Goal: Task Accomplishment & Management: Complete application form

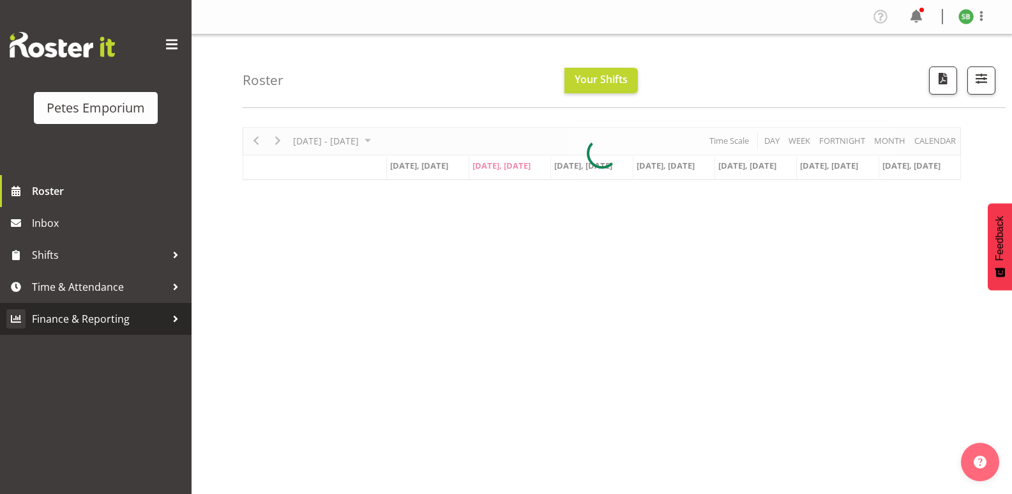
click at [84, 315] on span "Finance & Reporting" at bounding box center [99, 318] width 134 height 19
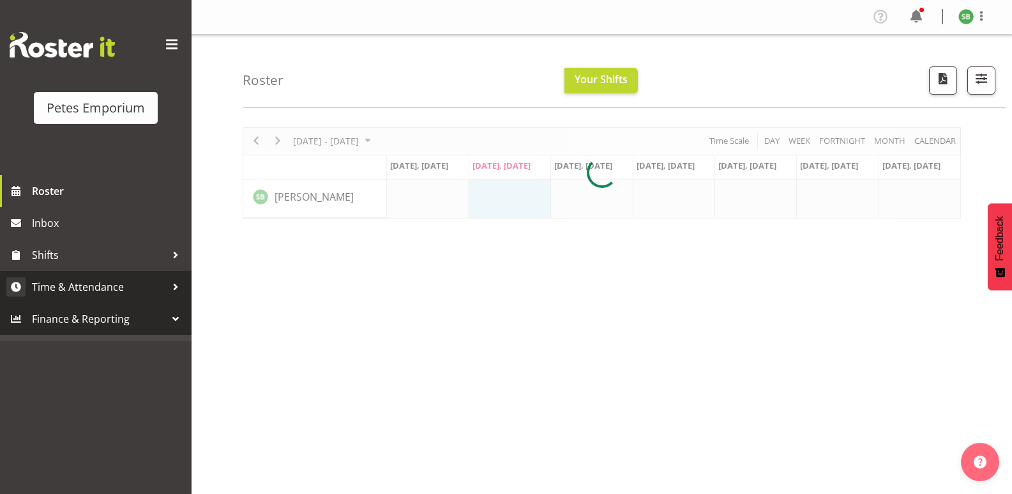
click at [94, 288] on span "Time & Attendance" at bounding box center [99, 286] width 134 height 19
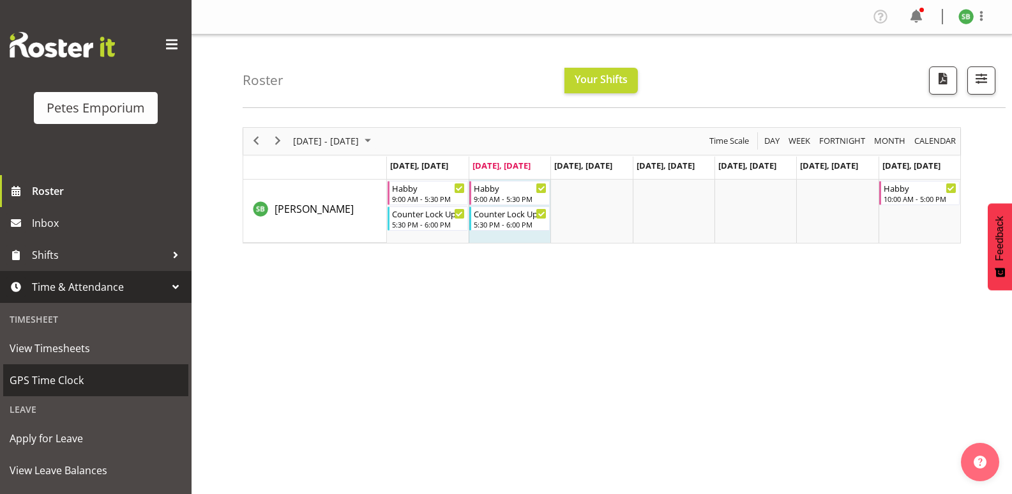
click at [38, 378] on span "GPS Time Clock" at bounding box center [96, 379] width 172 height 19
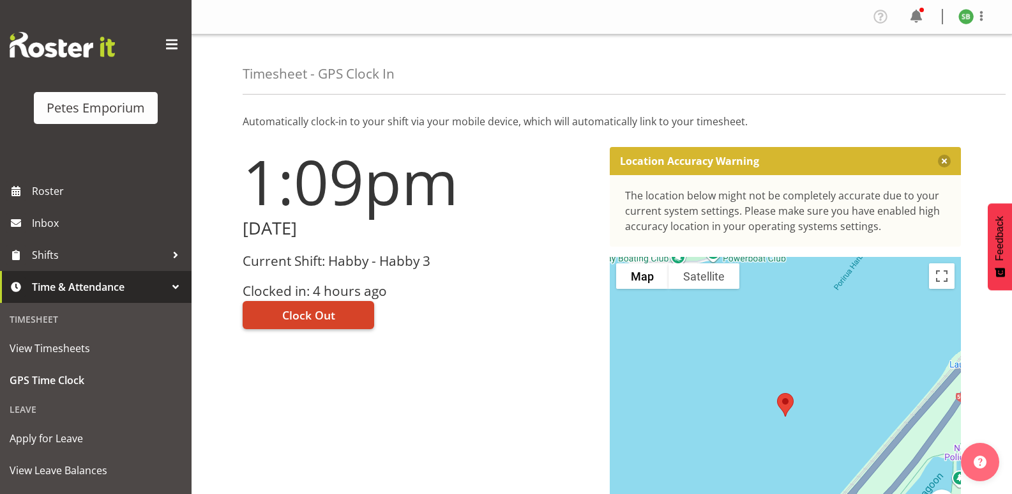
click at [332, 309] on span "Clock Out" at bounding box center [308, 314] width 53 height 17
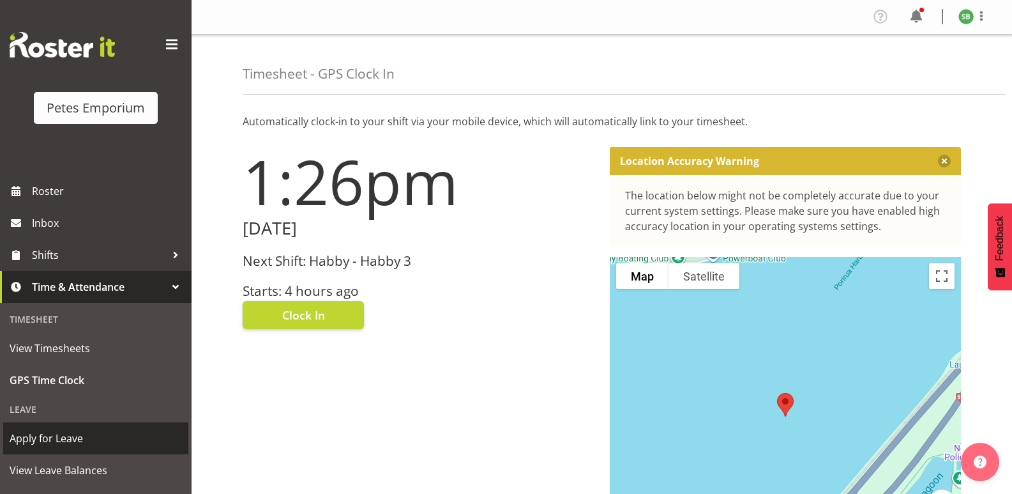
click at [56, 423] on link "Apply for Leave" at bounding box center [95, 438] width 185 height 32
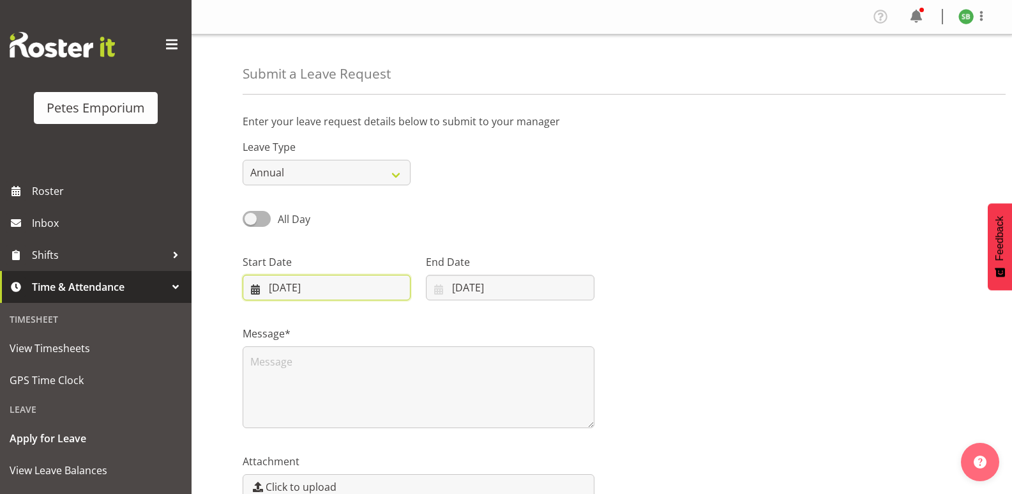
click at [338, 292] on input "12/08/2025" at bounding box center [327, 288] width 168 height 26
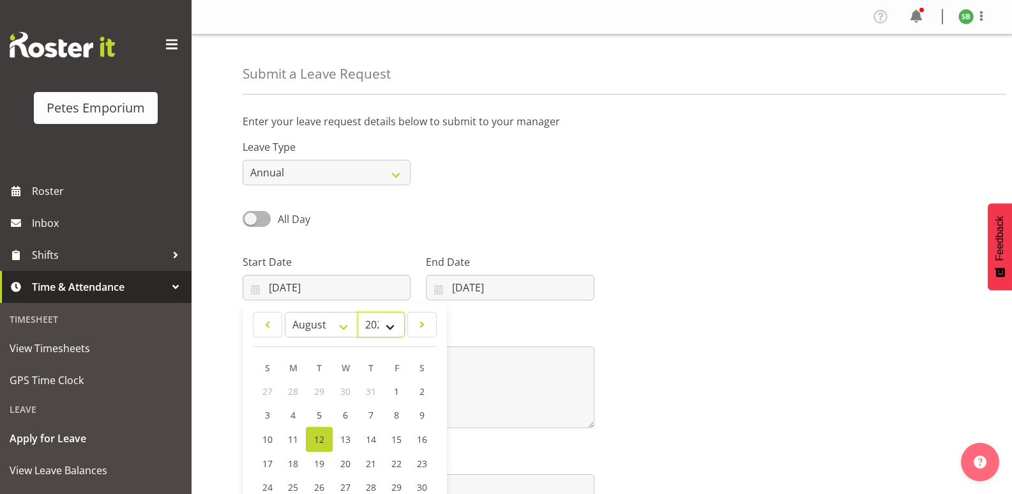
click at [393, 325] on select "2035 2034 2033 2032 2031 2030 2029 2028 2027 2026 2025 2024 2023 2022 2021 2020…" at bounding box center [381, 325] width 47 height 26
select select "2026"
click at [358, 312] on select "2035 2034 2033 2032 2031 2030 2029 2028 2027 2026 2025 2024 2023 2022 2021 2020…" at bounding box center [381, 325] width 47 height 26
click at [339, 322] on select "January February March April May June July August September October November De…" at bounding box center [321, 325] width 73 height 26
select select "1"
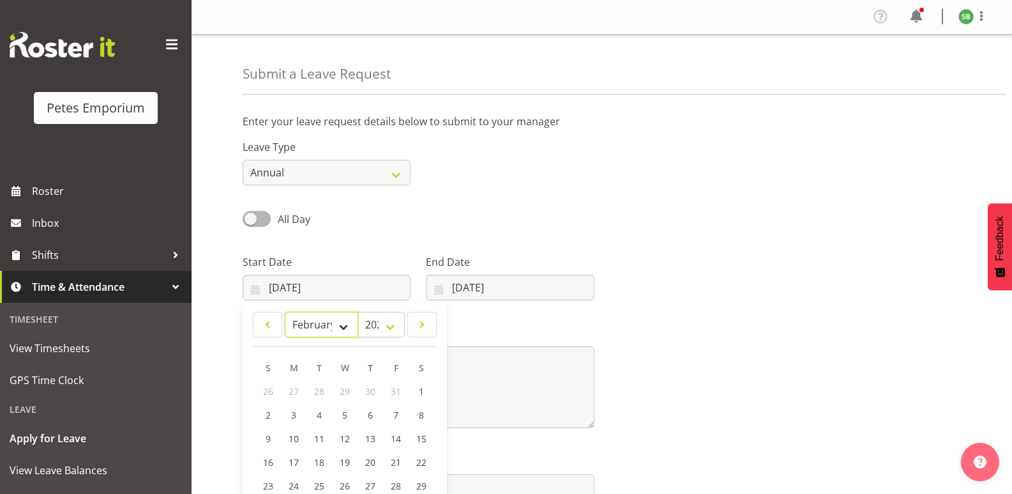
click at [285, 312] on select "January February March April May June July August September October November De…" at bounding box center [321, 325] width 73 height 26
click at [263, 412] on link "8" at bounding box center [268, 415] width 26 height 24
type input "08/02/2026"
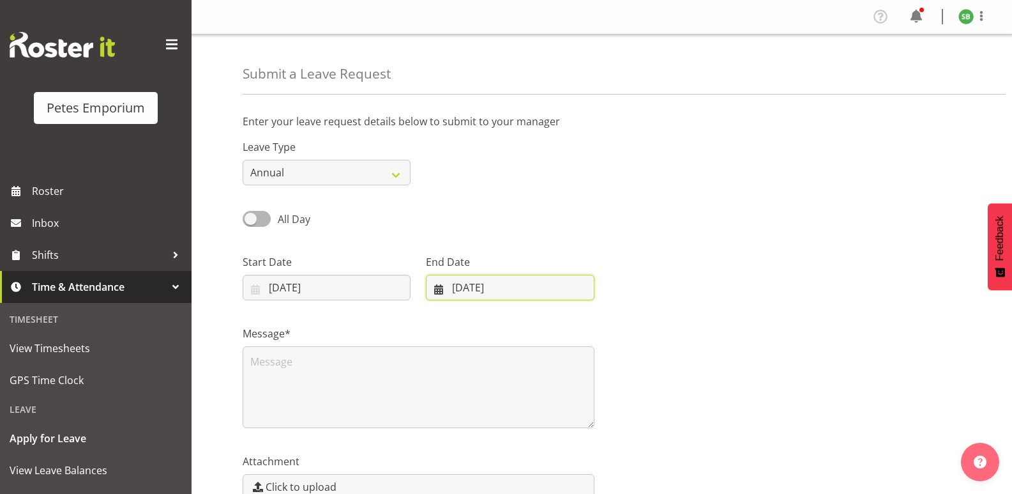
click at [523, 287] on input "12/08/2025" at bounding box center [510, 288] width 168 height 26
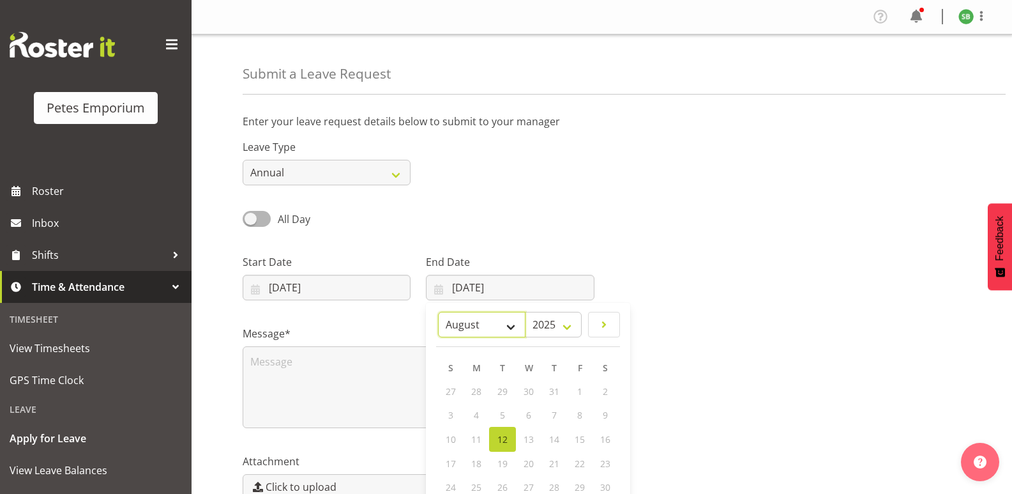
click at [513, 322] on select "January February March April May June July August September October November De…" at bounding box center [481, 325] width 87 height 26
select select "1"
click at [438, 312] on select "January February March April May June July August September October November De…" at bounding box center [481, 325] width 87 height 26
click at [566, 329] on select "2035 2034 2033 2032 2031 2030 2029 2028 2027 2026 2025" at bounding box center [553, 325] width 57 height 26
select select "2026"
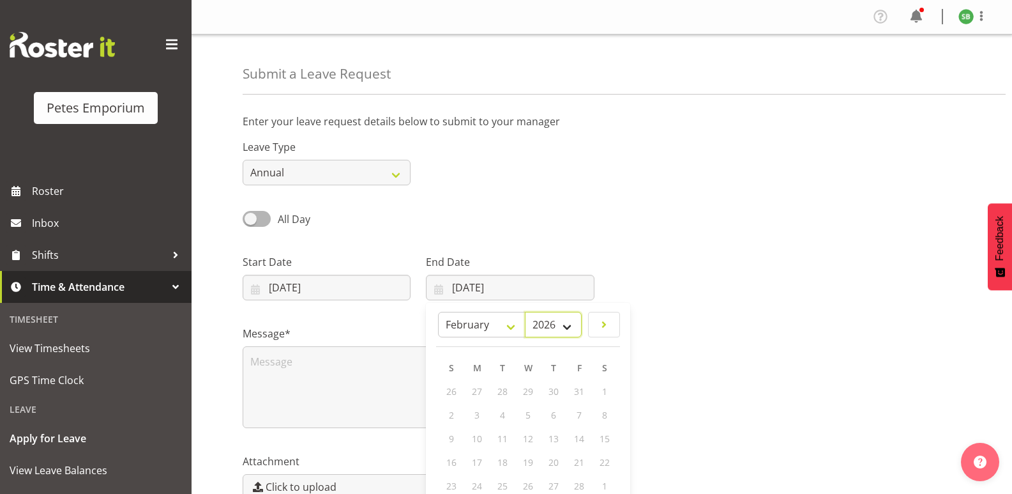
click at [525, 312] on select "2035 2034 2033 2032 2031 2030 2029 2028 2027 2026 2025" at bounding box center [553, 325] width 57 height 26
click at [486, 462] on link "23" at bounding box center [477, 462] width 26 height 24
type input "23/02/2026"
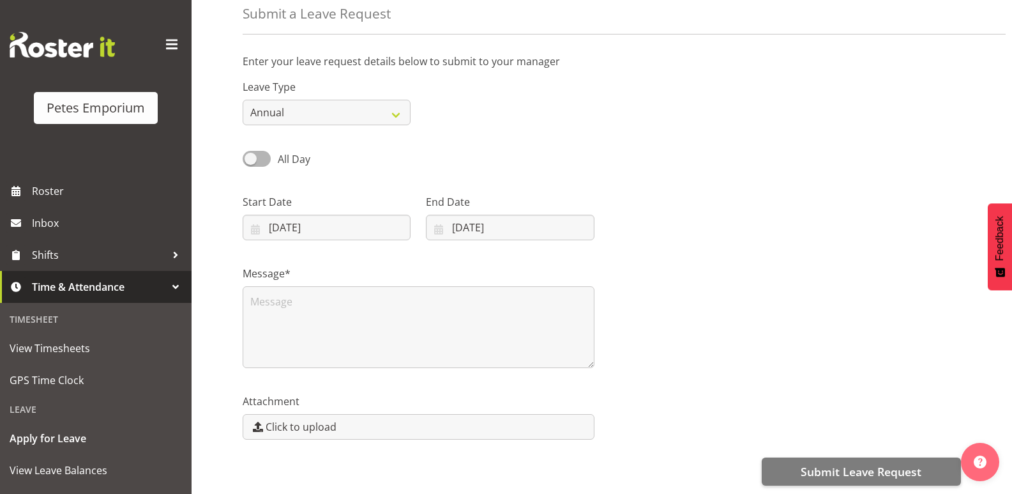
scroll to position [58, 0]
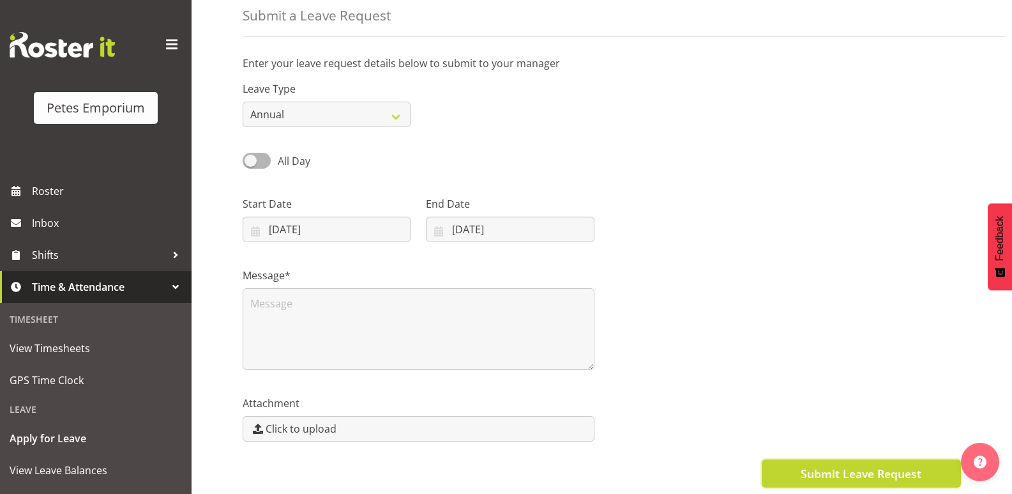
click at [884, 474] on span "Submit Leave Request" at bounding box center [861, 473] width 121 height 17
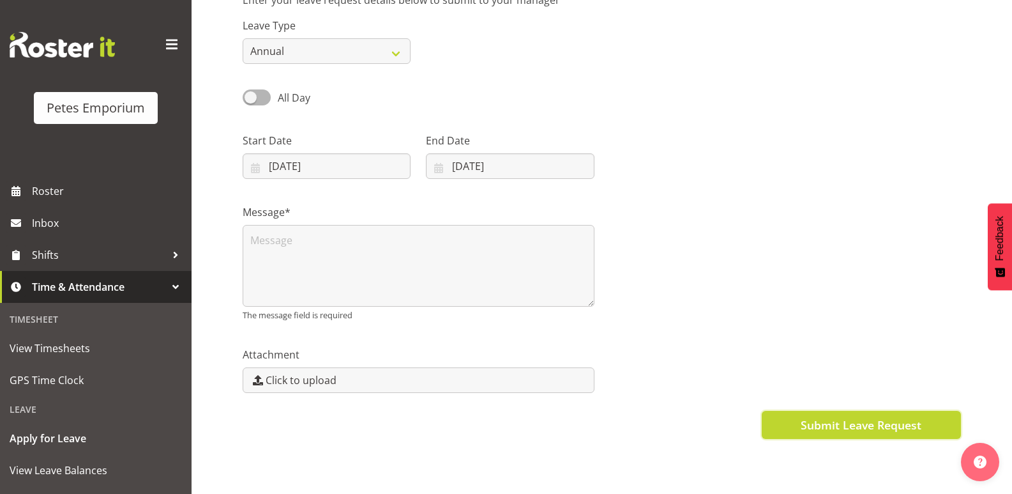
scroll to position [130, 0]
click at [840, 416] on span "Submit Leave Request" at bounding box center [861, 424] width 121 height 17
click at [858, 418] on span "Submit Leave Request" at bounding box center [861, 424] width 121 height 17
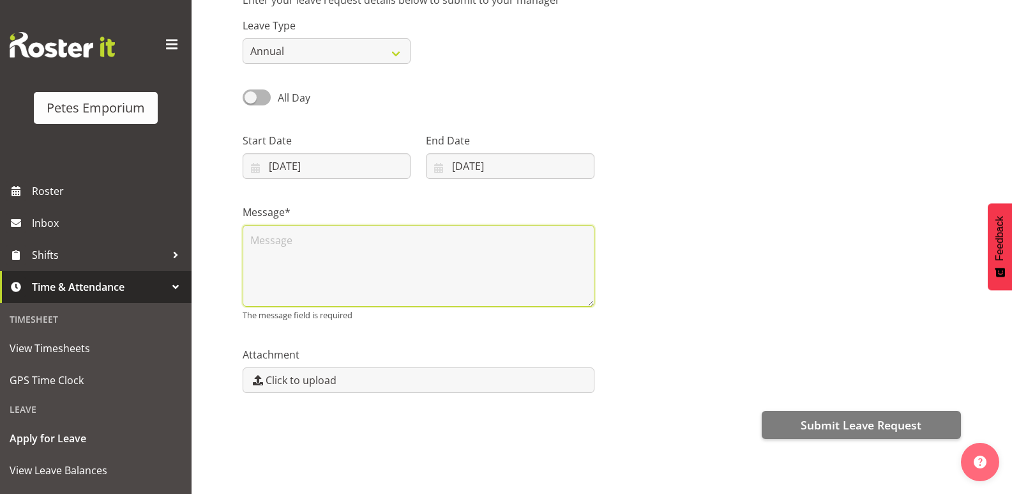
click at [267, 232] on textarea at bounding box center [419, 266] width 352 height 82
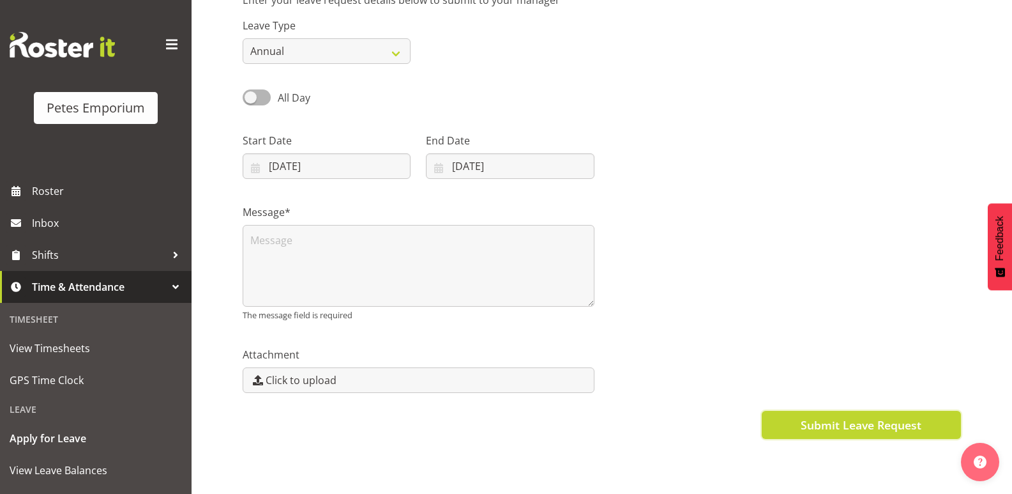
click at [863, 420] on span "Submit Leave Request" at bounding box center [861, 424] width 121 height 17
click at [857, 420] on span "Submit Leave Request" at bounding box center [861, 424] width 121 height 17
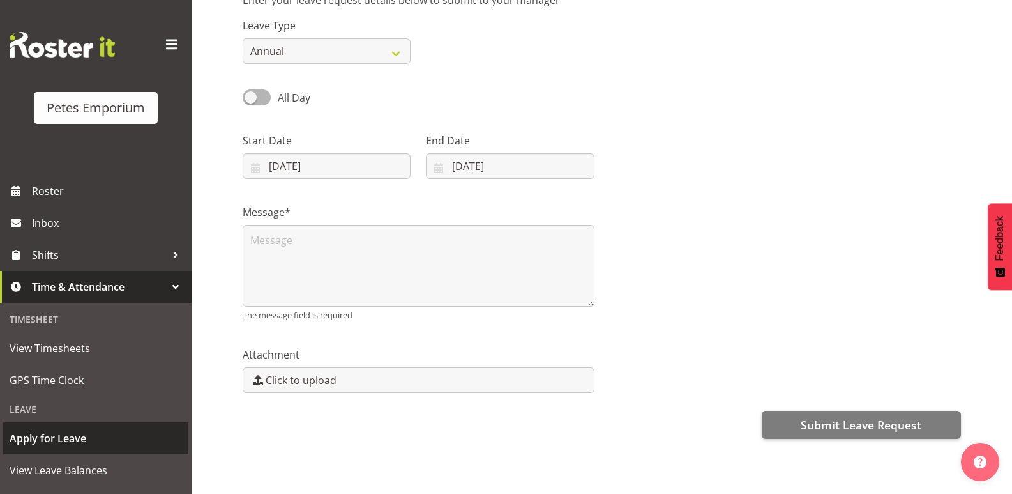
click at [68, 440] on span "Apply for Leave" at bounding box center [96, 437] width 172 height 19
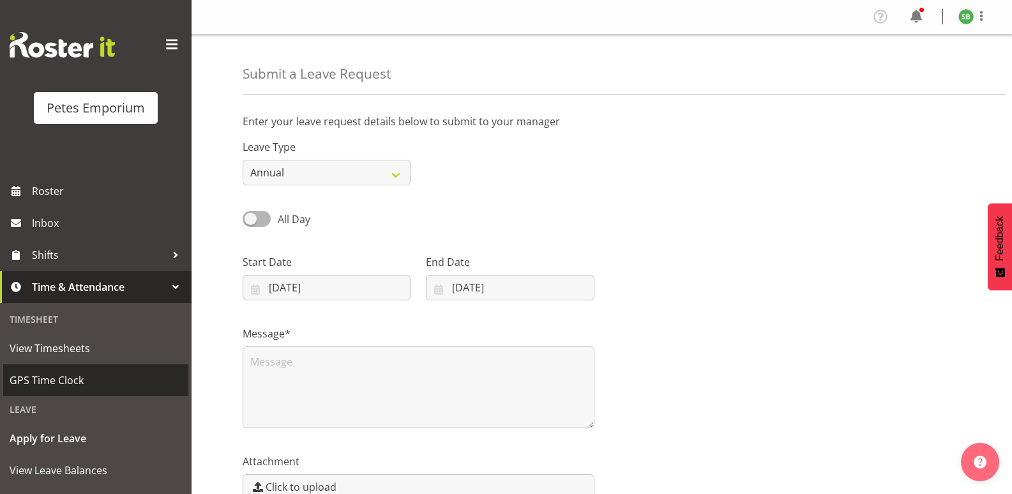
click at [45, 377] on span "GPS Time Clock" at bounding box center [96, 379] width 172 height 19
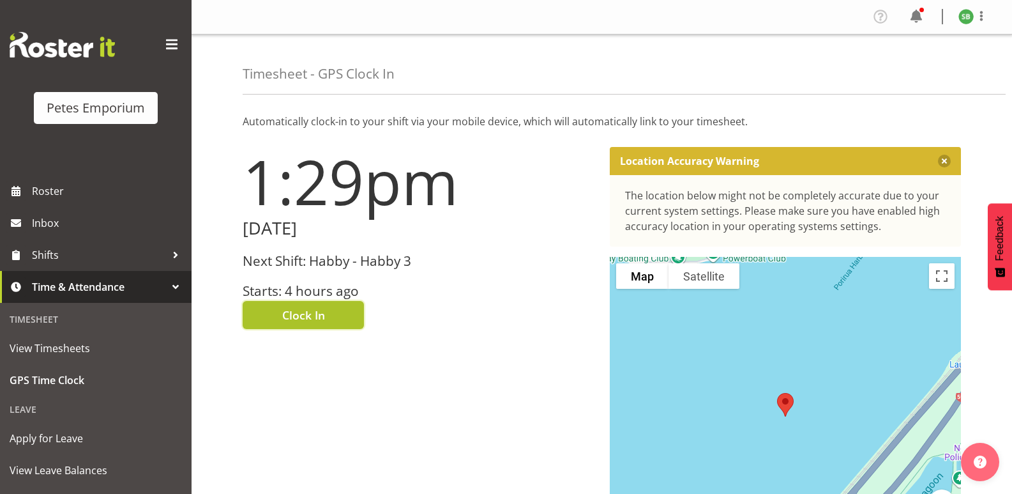
click at [317, 312] on span "Clock In" at bounding box center [303, 314] width 43 height 17
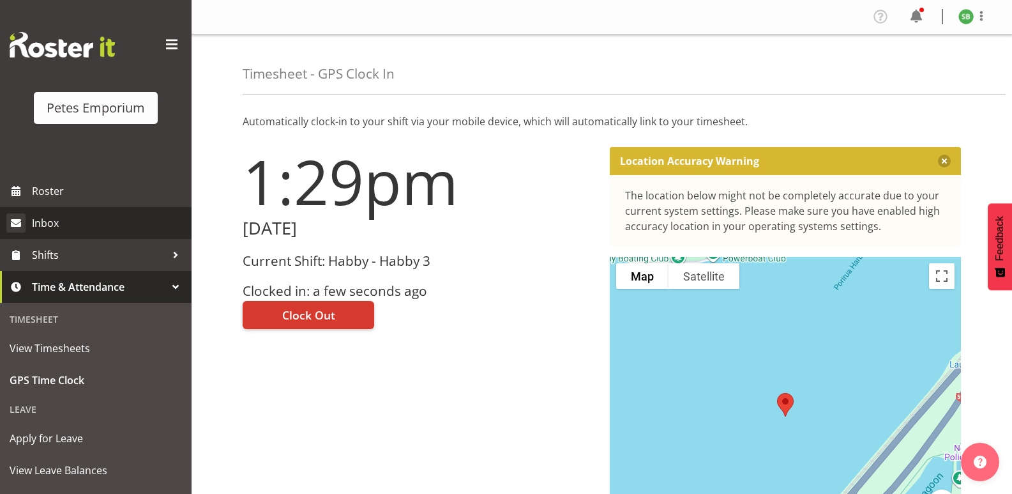
click at [54, 210] on link "Inbox" at bounding box center [96, 223] width 192 height 32
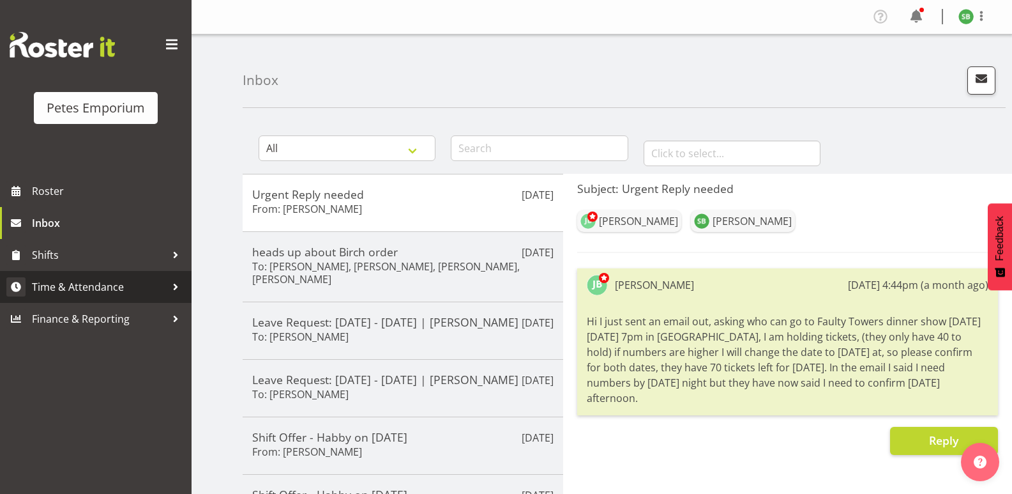
click at [94, 286] on span "Time & Attendance" at bounding box center [99, 286] width 134 height 19
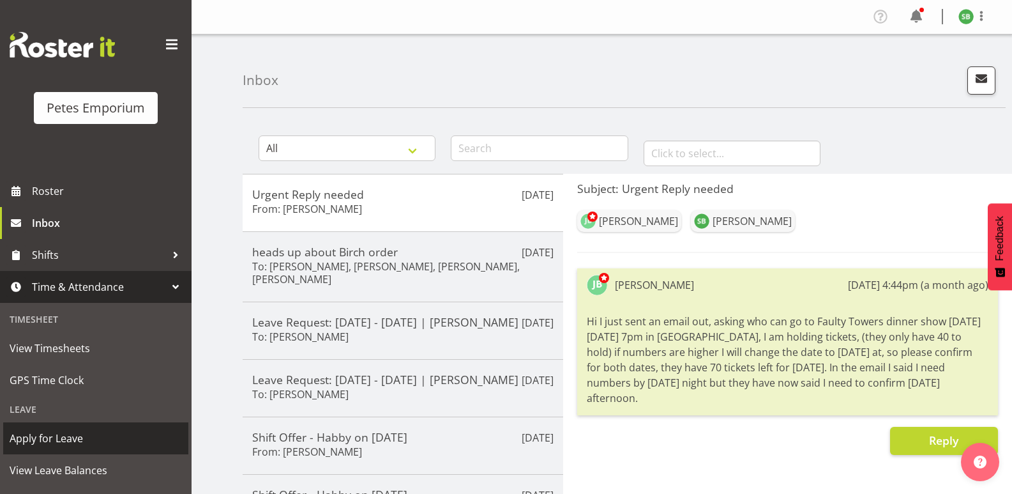
click at [58, 441] on span "Apply for Leave" at bounding box center [96, 437] width 172 height 19
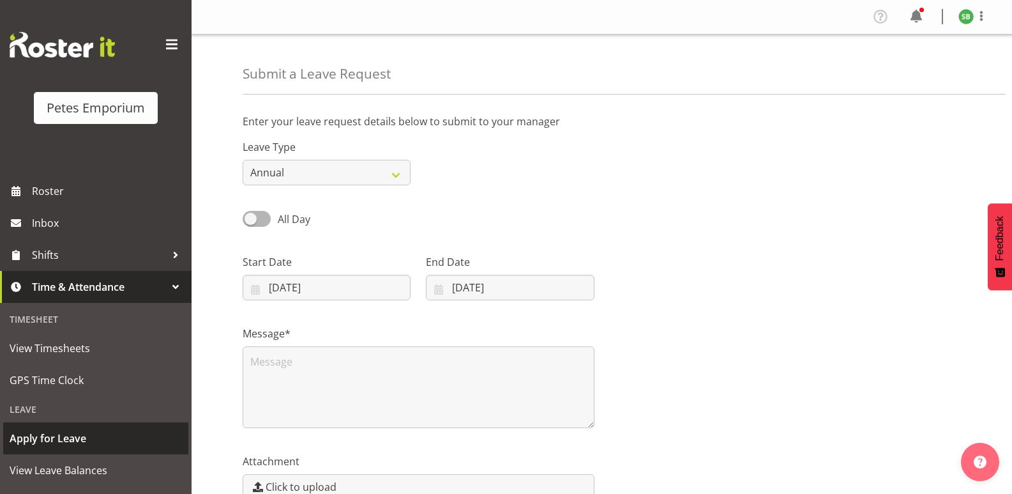
click at [45, 434] on span "Apply for Leave" at bounding box center [96, 437] width 172 height 19
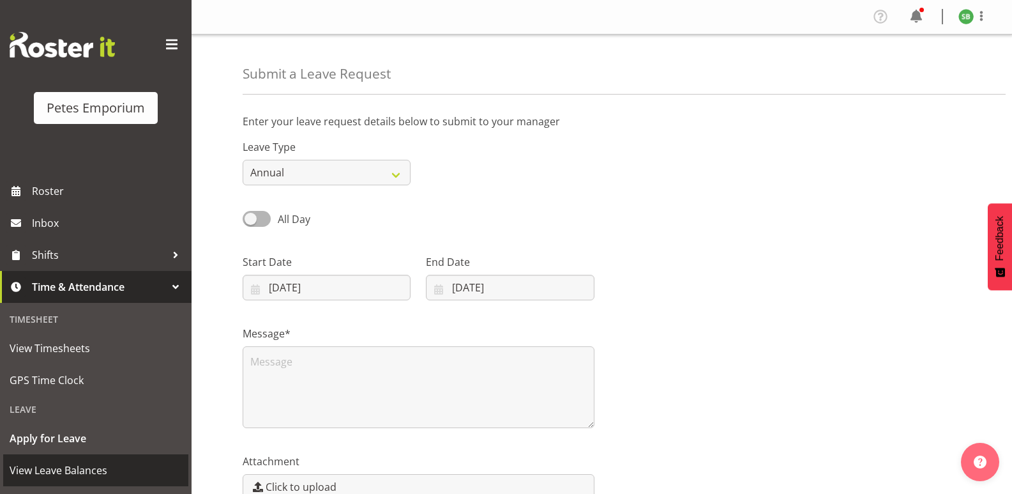
click at [86, 469] on span "View Leave Balances" at bounding box center [96, 469] width 172 height 19
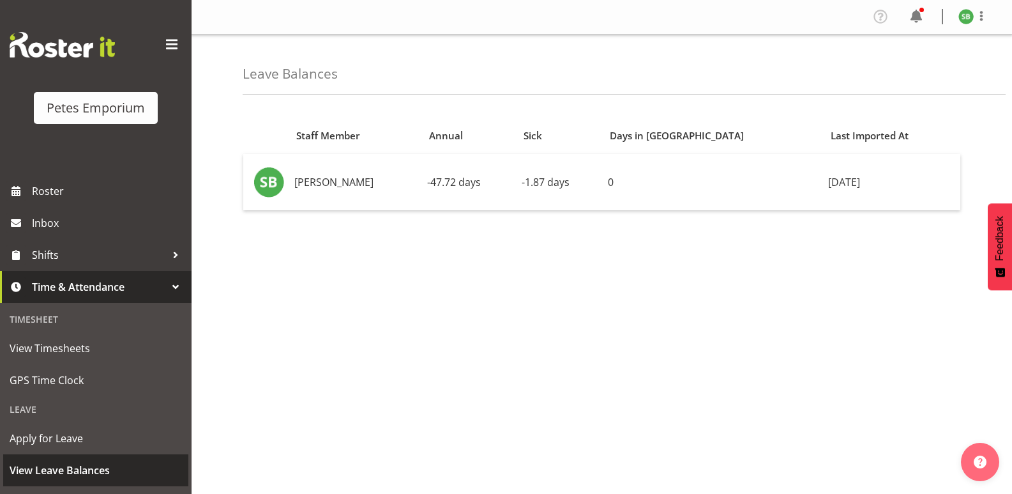
click at [68, 471] on span "View Leave Balances" at bounding box center [96, 469] width 172 height 19
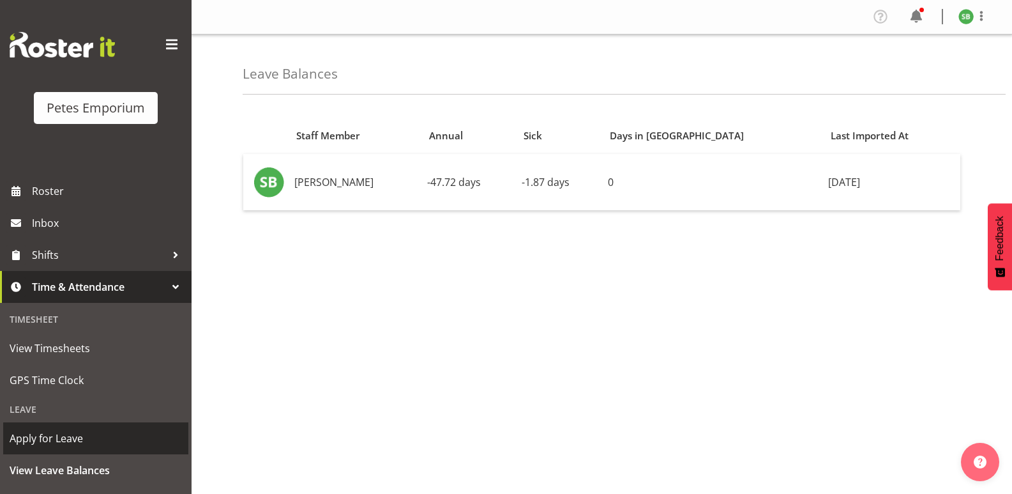
click at [60, 440] on span "Apply for Leave" at bounding box center [96, 437] width 172 height 19
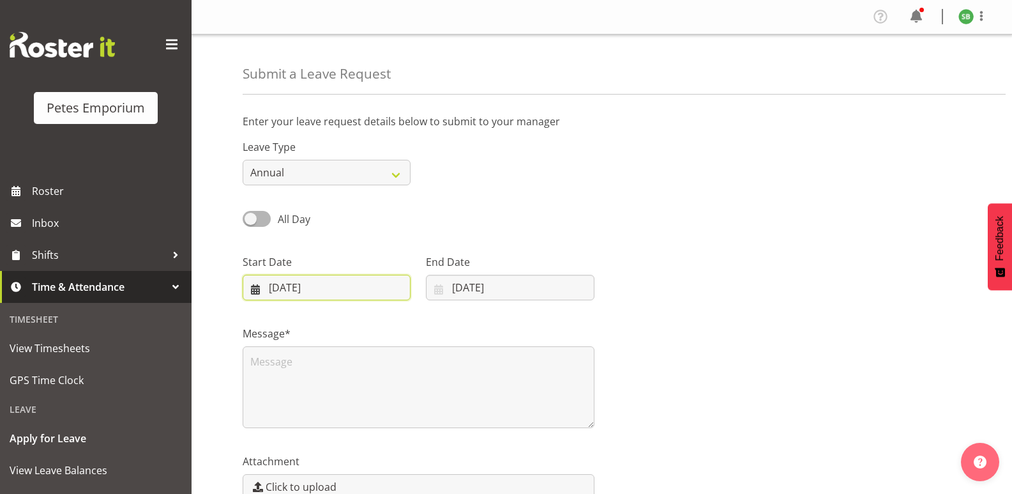
click at [356, 292] on input "[DATE]" at bounding box center [327, 288] width 168 height 26
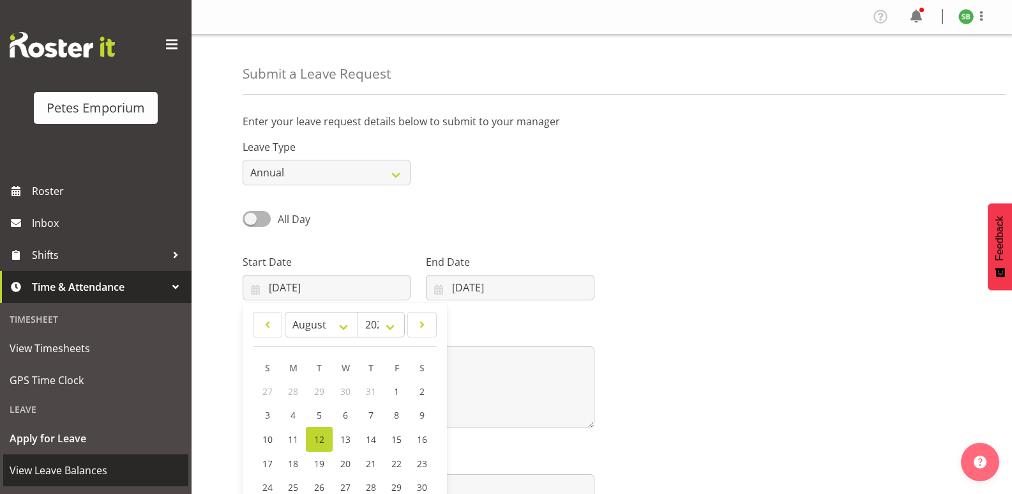
click at [93, 471] on span "View Leave Balances" at bounding box center [96, 469] width 172 height 19
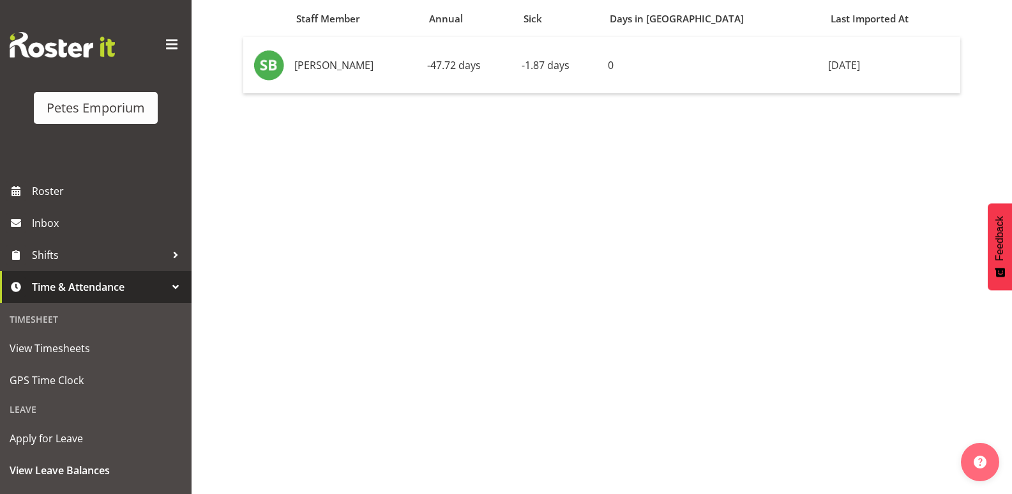
scroll to position [131, 0]
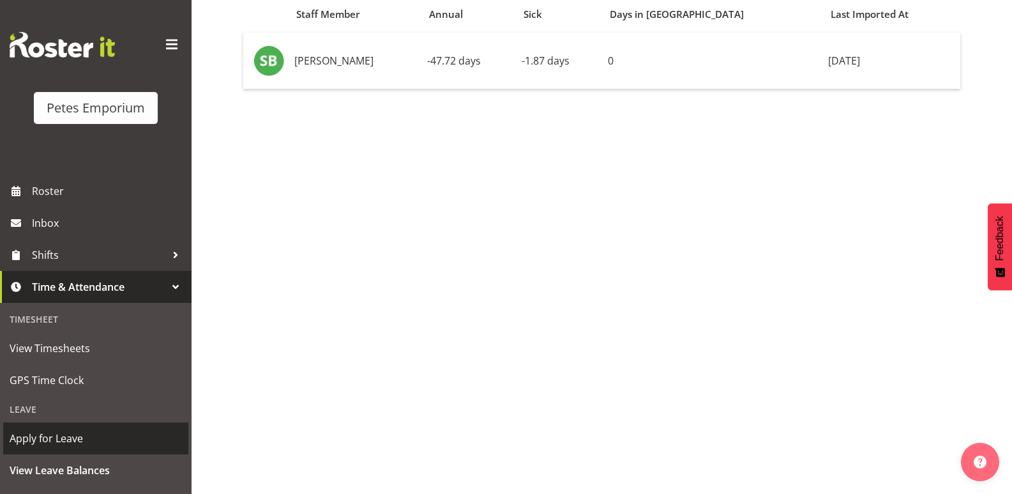
click at [56, 434] on span "Apply for Leave" at bounding box center [96, 437] width 172 height 19
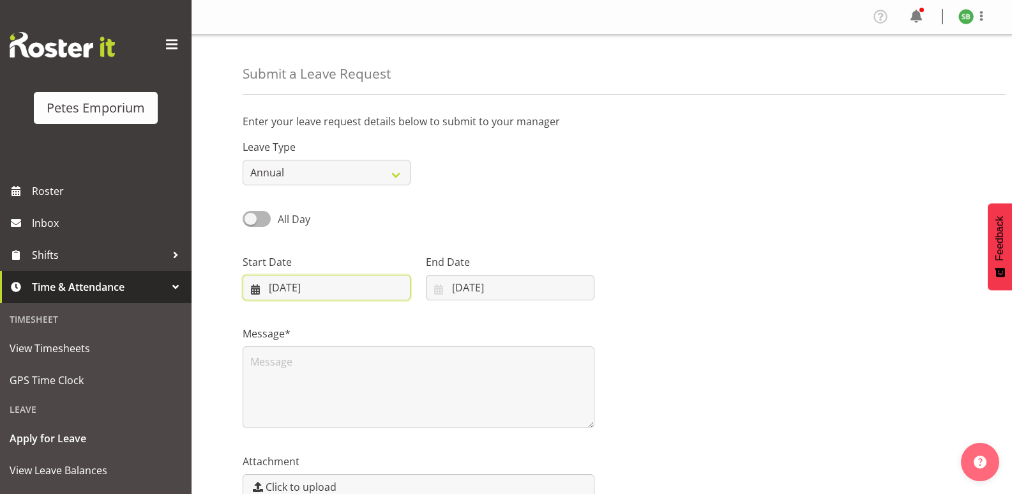
click at [400, 297] on input "[DATE]" at bounding box center [327, 288] width 168 height 26
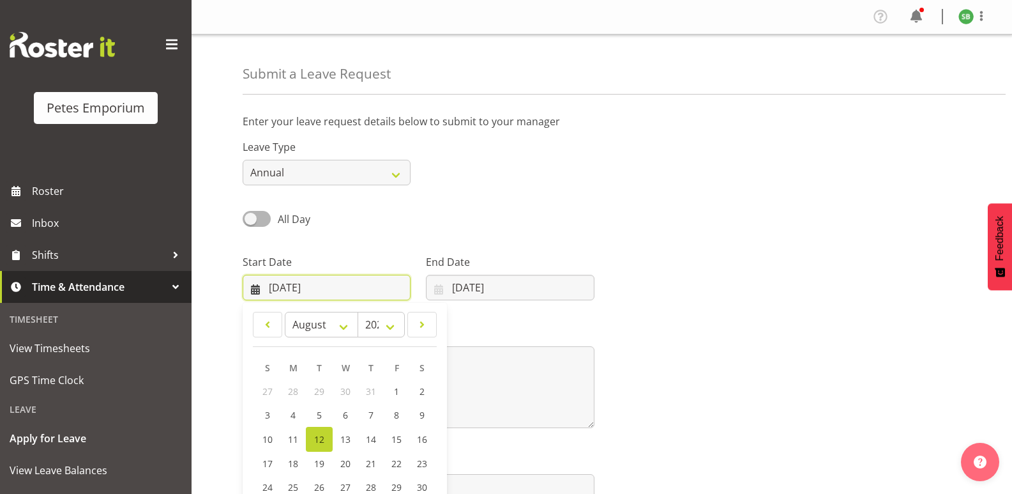
click at [341, 287] on input "[DATE]" at bounding box center [327, 288] width 168 height 26
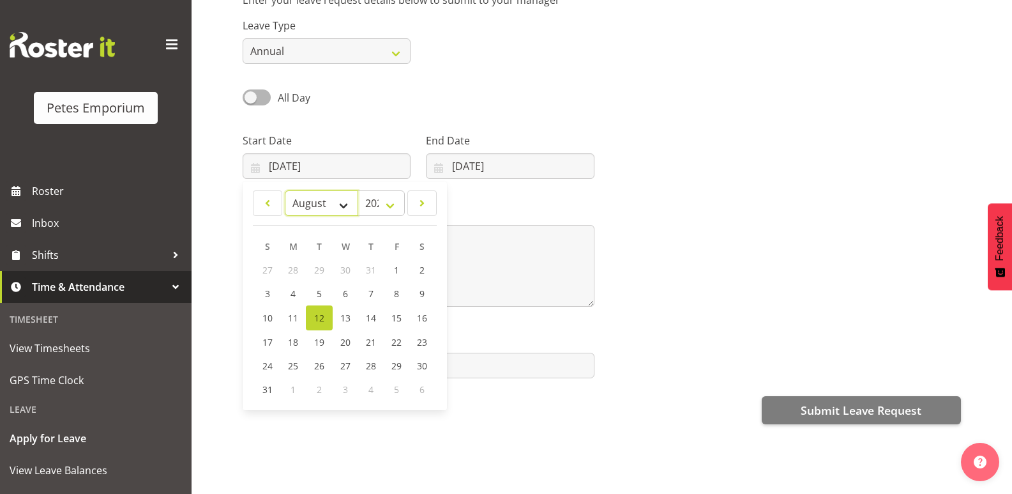
click at [354, 190] on select "January February March April May June July August September October November De…" at bounding box center [321, 203] width 73 height 26
select select "1"
click at [285, 190] on select "January February March April May June July August September October November De…" at bounding box center [321, 203] width 73 height 26
click at [399, 192] on select "2035 2034 2033 2032 2031 2030 2029 2028 2027 2026 2025 2024 2023 2022 2021 2020…" at bounding box center [381, 203] width 47 height 26
select select "2026"
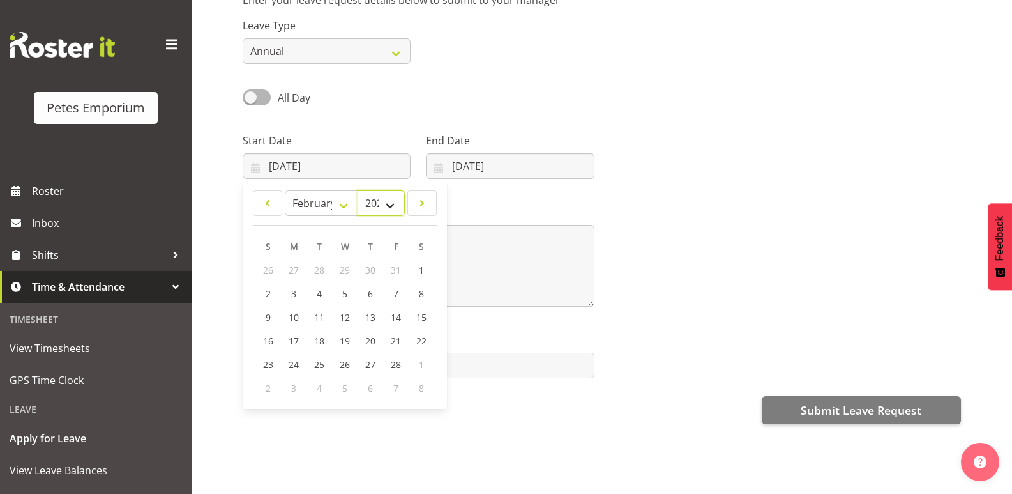
click at [358, 190] on select "2035 2034 2033 2032 2031 2030 2029 2028 2027 2026 2025 2024 2023 2022 2021 2020…" at bounding box center [381, 203] width 47 height 26
click at [431, 258] on link "7" at bounding box center [422, 270] width 26 height 24
type input "07/02/2026"
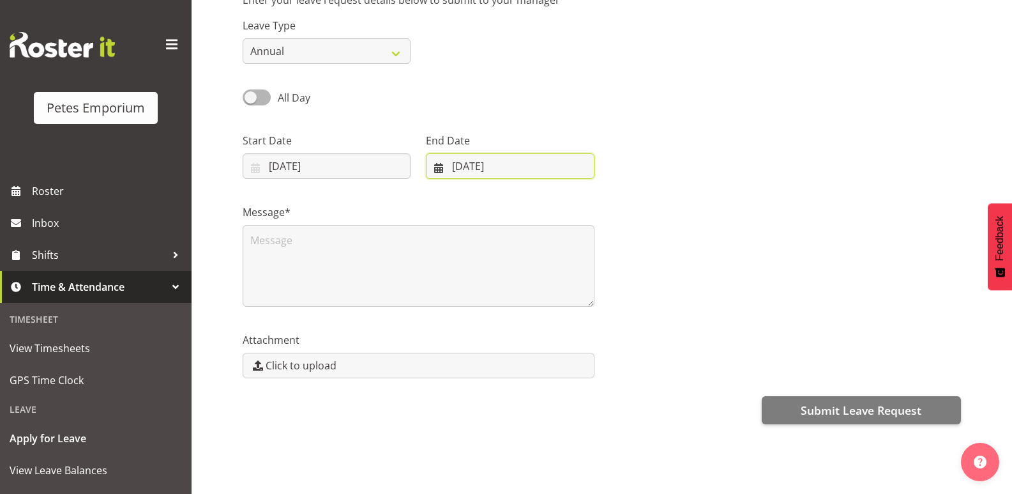
click at [514, 155] on input "12/08/2025" at bounding box center [510, 166] width 168 height 26
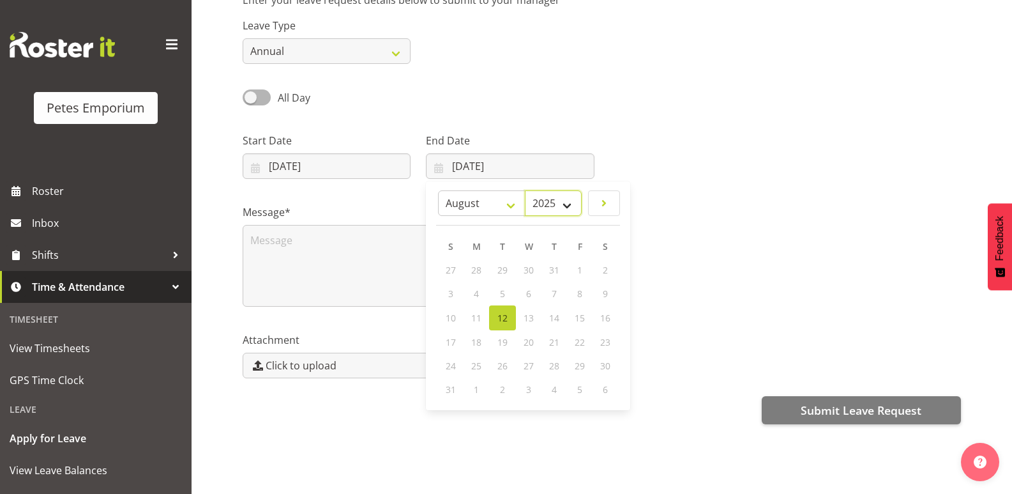
click at [569, 199] on select "2035 2034 2033 2032 2031 2030 2029 2028 2027 2026 2025" at bounding box center [553, 203] width 57 height 26
select select "2026"
click at [540, 190] on select "2035 2034 2033 2032 2031 2030 2029 2028 2027 2026 2025" at bounding box center [553, 203] width 57 height 26
click at [506, 195] on select "January February March April May June July August September October November De…" at bounding box center [504, 203] width 73 height 26
select select "1"
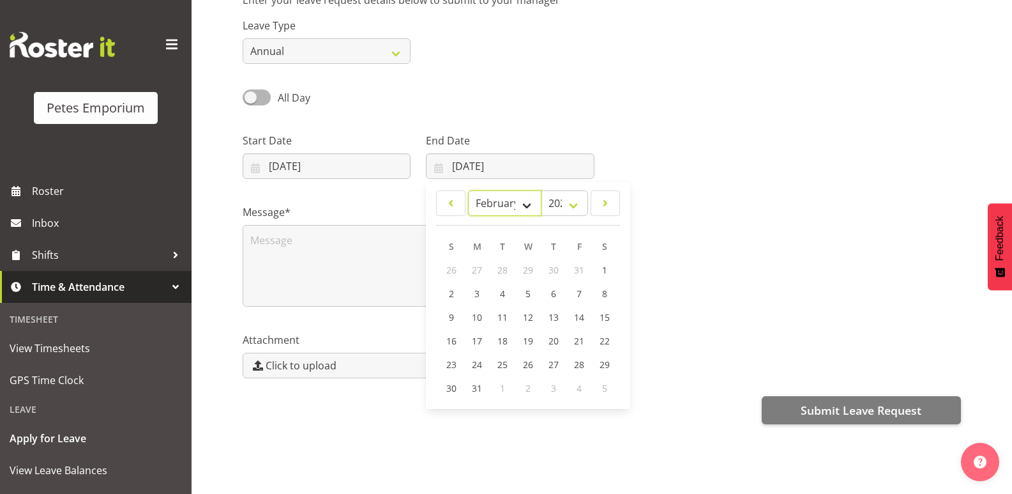
click at [468, 190] on select "January February March April May June July August September October November De…" at bounding box center [504, 203] width 73 height 26
click at [477, 335] on span "23" at bounding box center [477, 341] width 10 height 12
type input "23/02/2026"
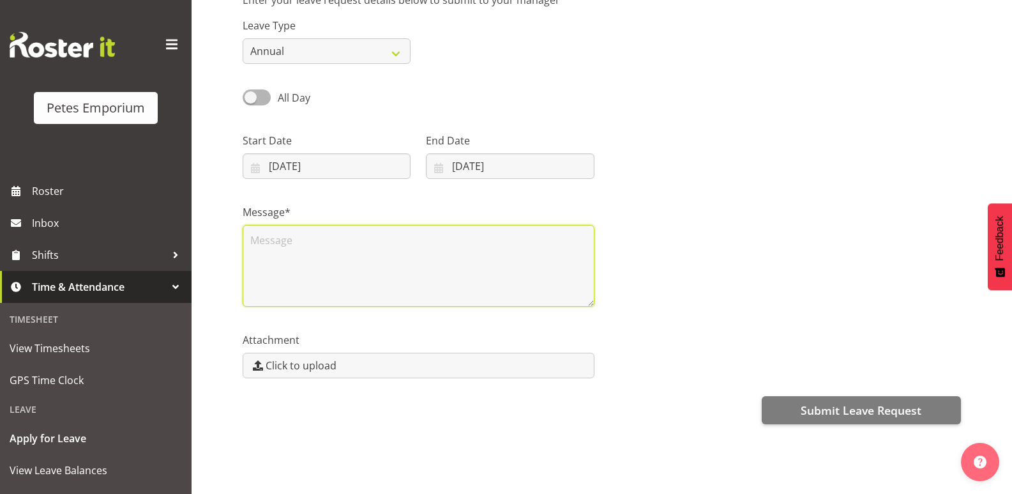
click at [270, 236] on textarea at bounding box center [419, 266] width 352 height 82
type textarea "h"
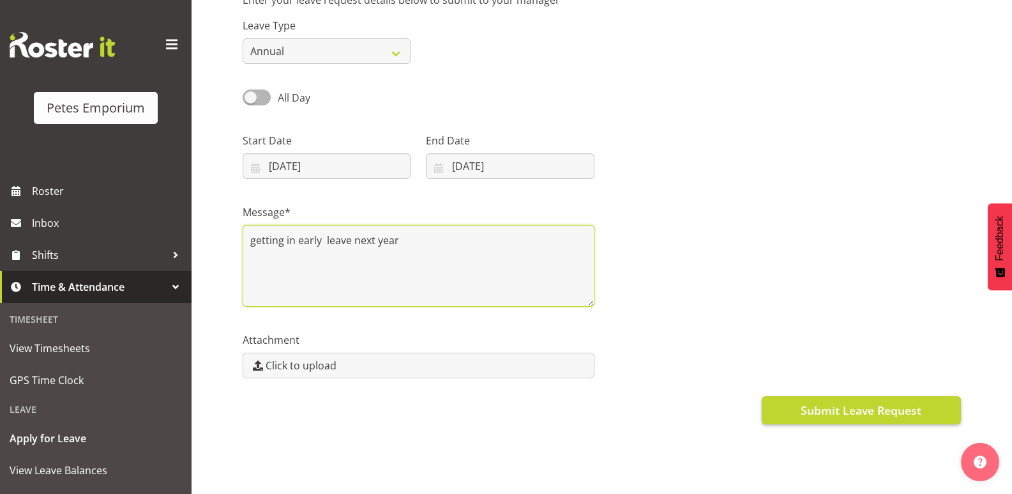
type textarea "getting in early leave next year"
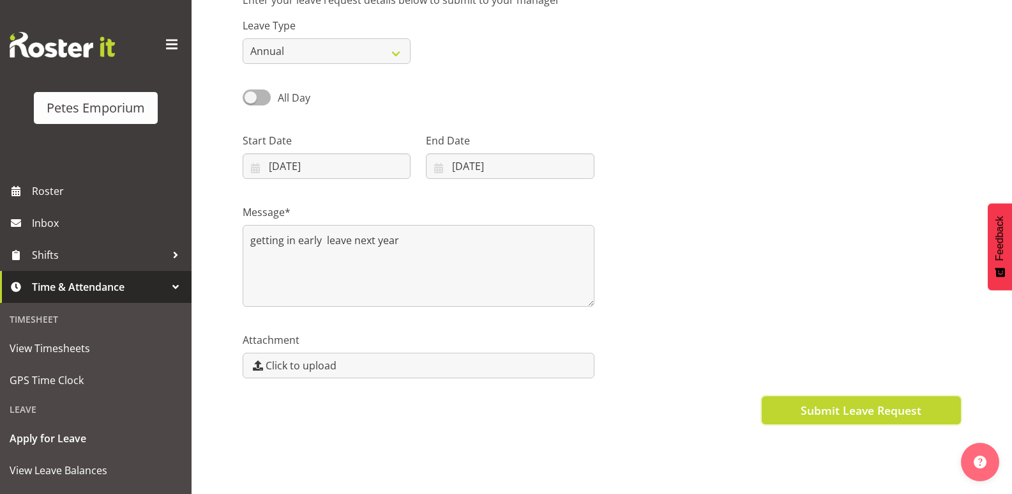
click at [864, 402] on span "Submit Leave Request" at bounding box center [861, 410] width 121 height 17
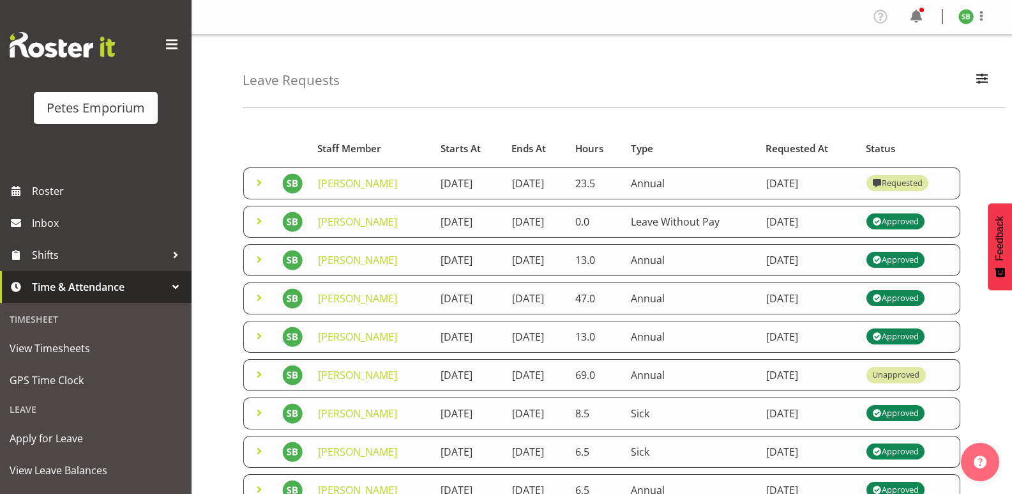
click at [961, 22] on img at bounding box center [965, 16] width 15 height 15
click at [912, 68] on link "Log Out" at bounding box center [927, 67] width 123 height 23
